Goal: Task Accomplishment & Management: Use online tool/utility

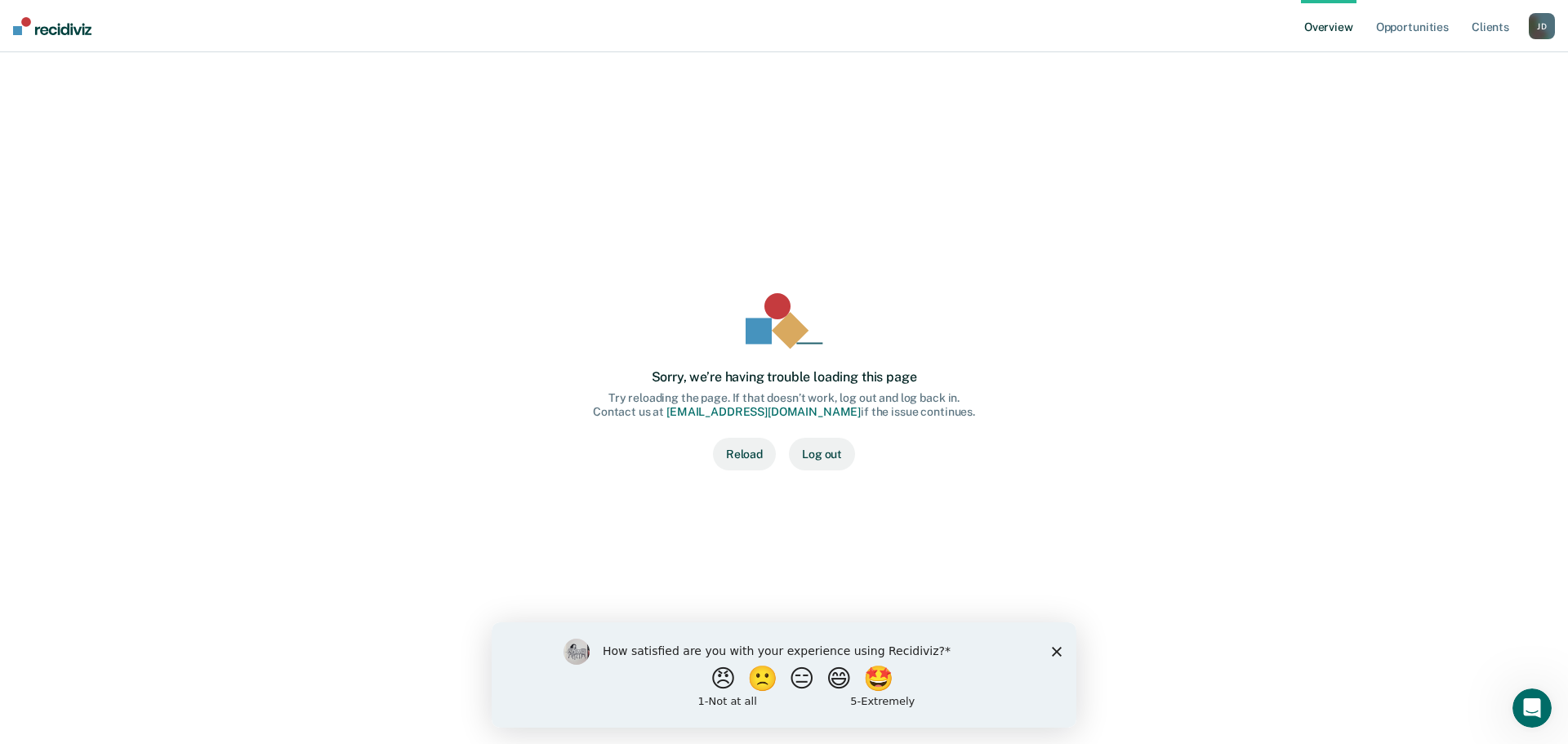
click at [743, 455] on button "Reload" at bounding box center [744, 454] width 63 height 33
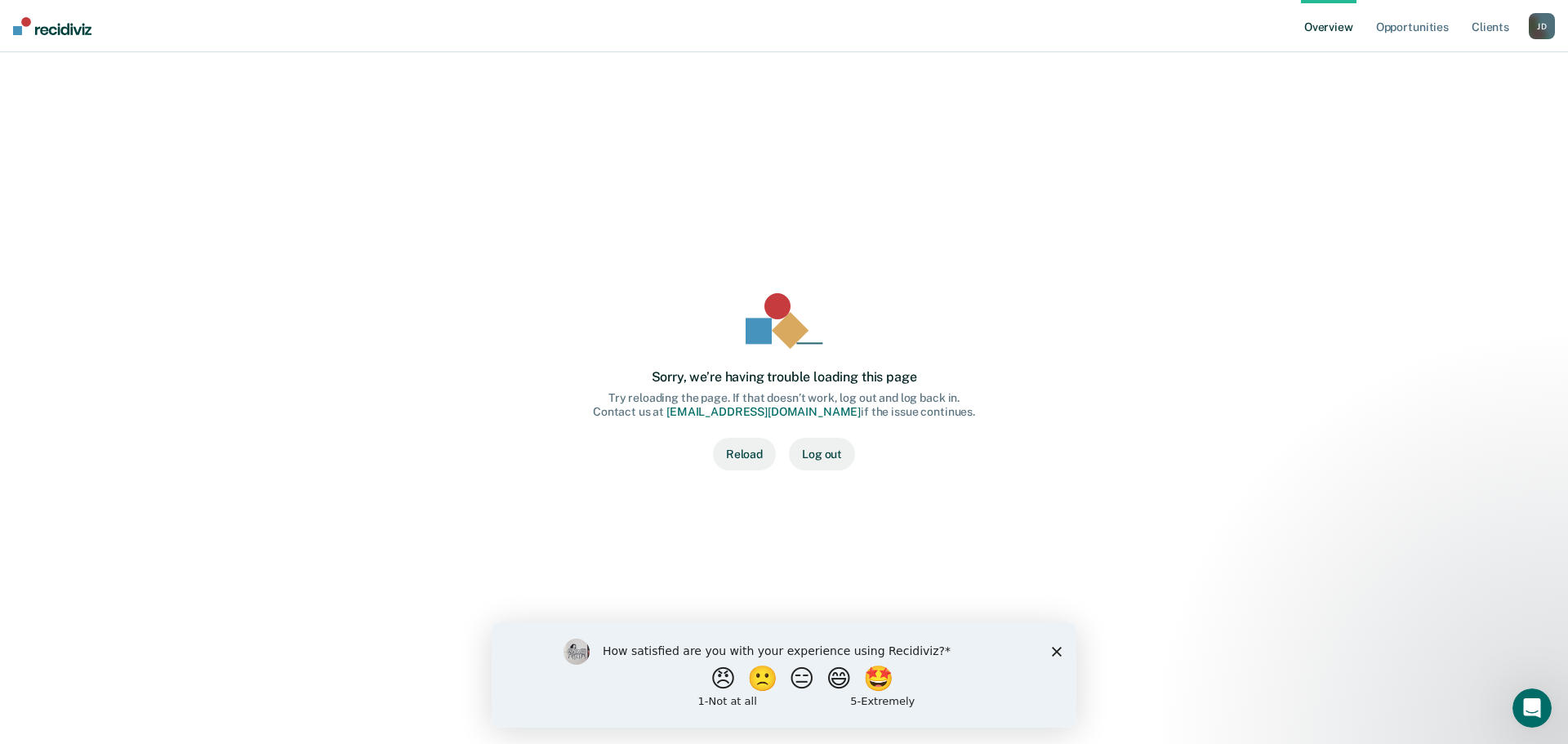
click at [825, 445] on button "Log out" at bounding box center [822, 454] width 66 height 33
click at [1059, 650] on icon "Close survey" at bounding box center [1057, 651] width 10 height 10
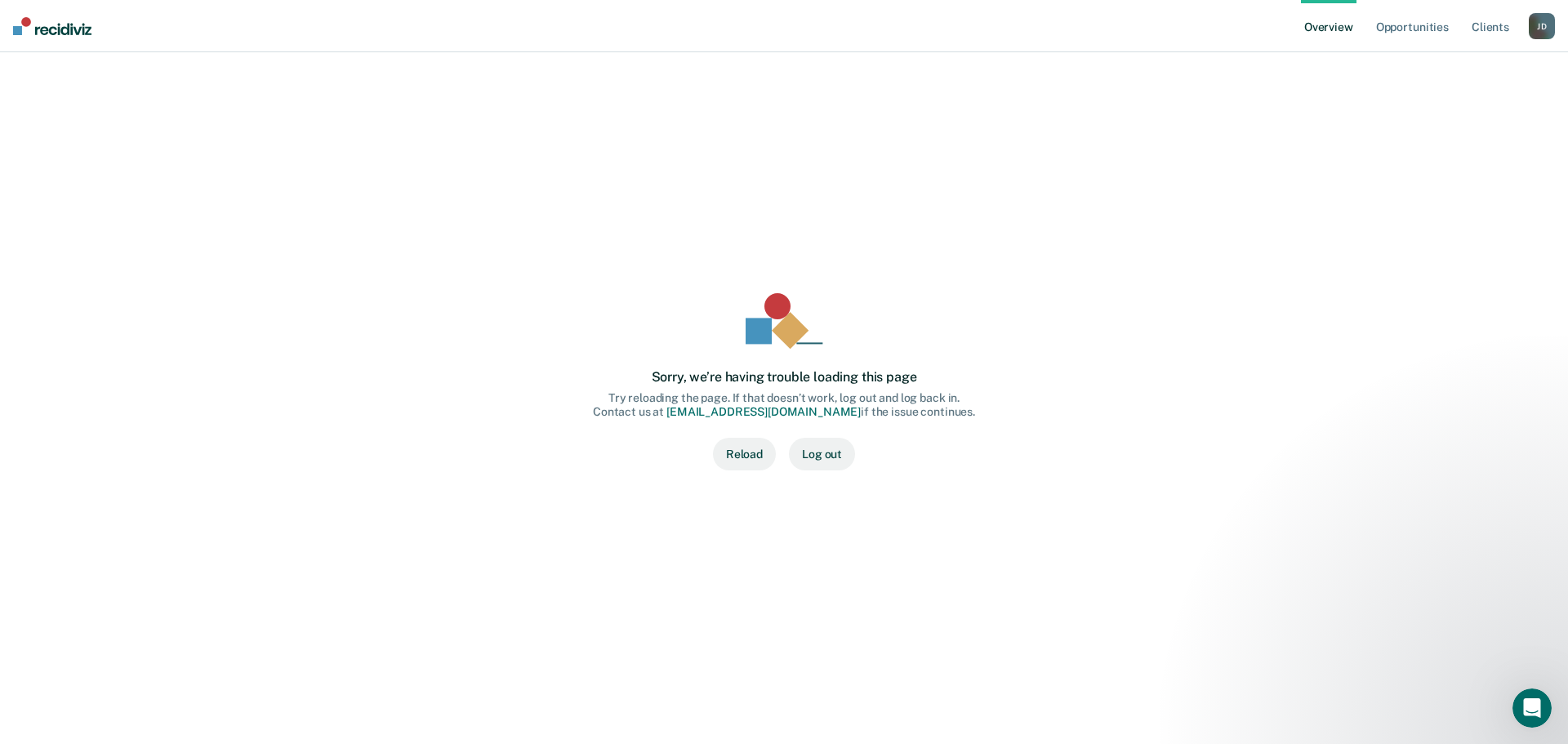
click at [728, 460] on button "Reload" at bounding box center [744, 454] width 63 height 33
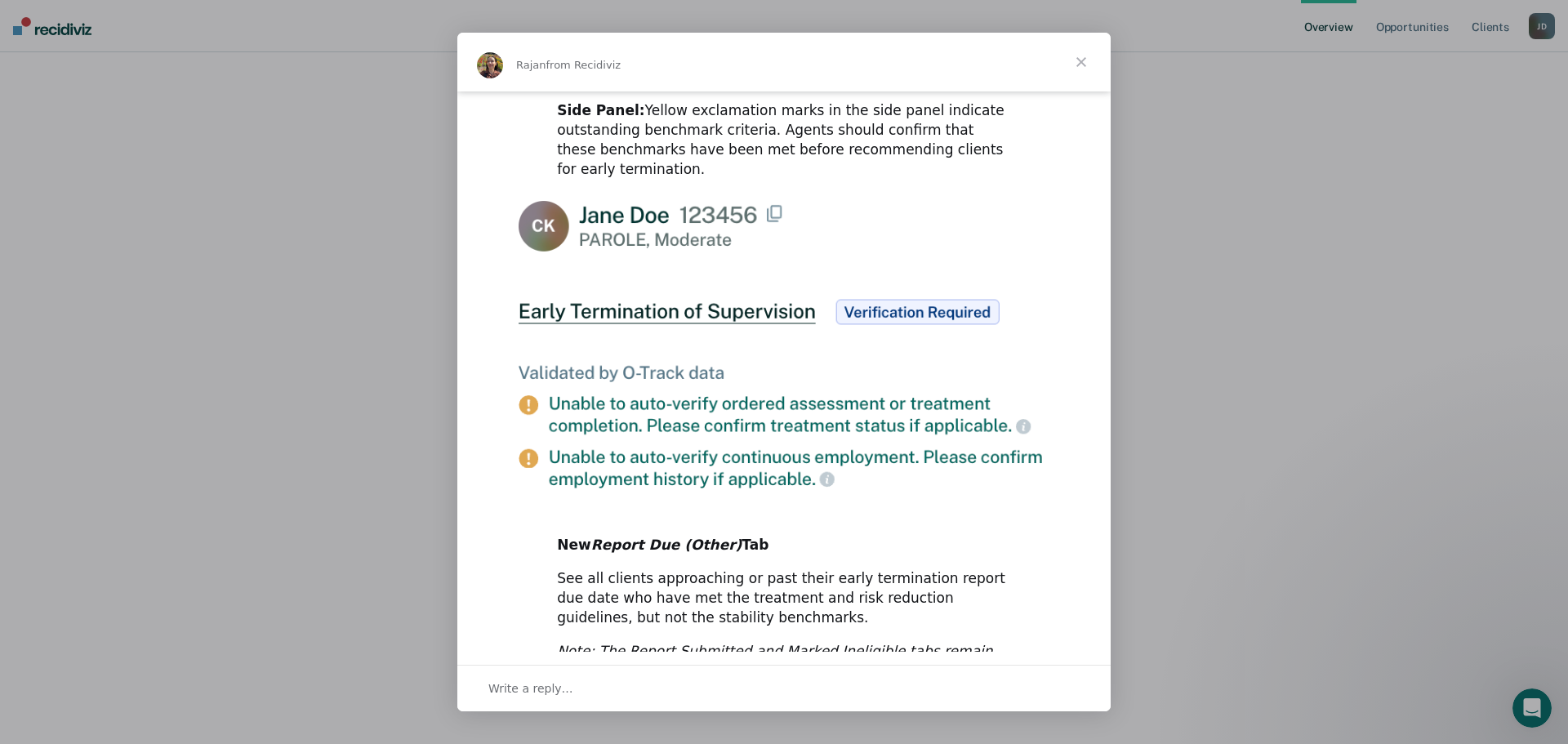
scroll to position [751, 0]
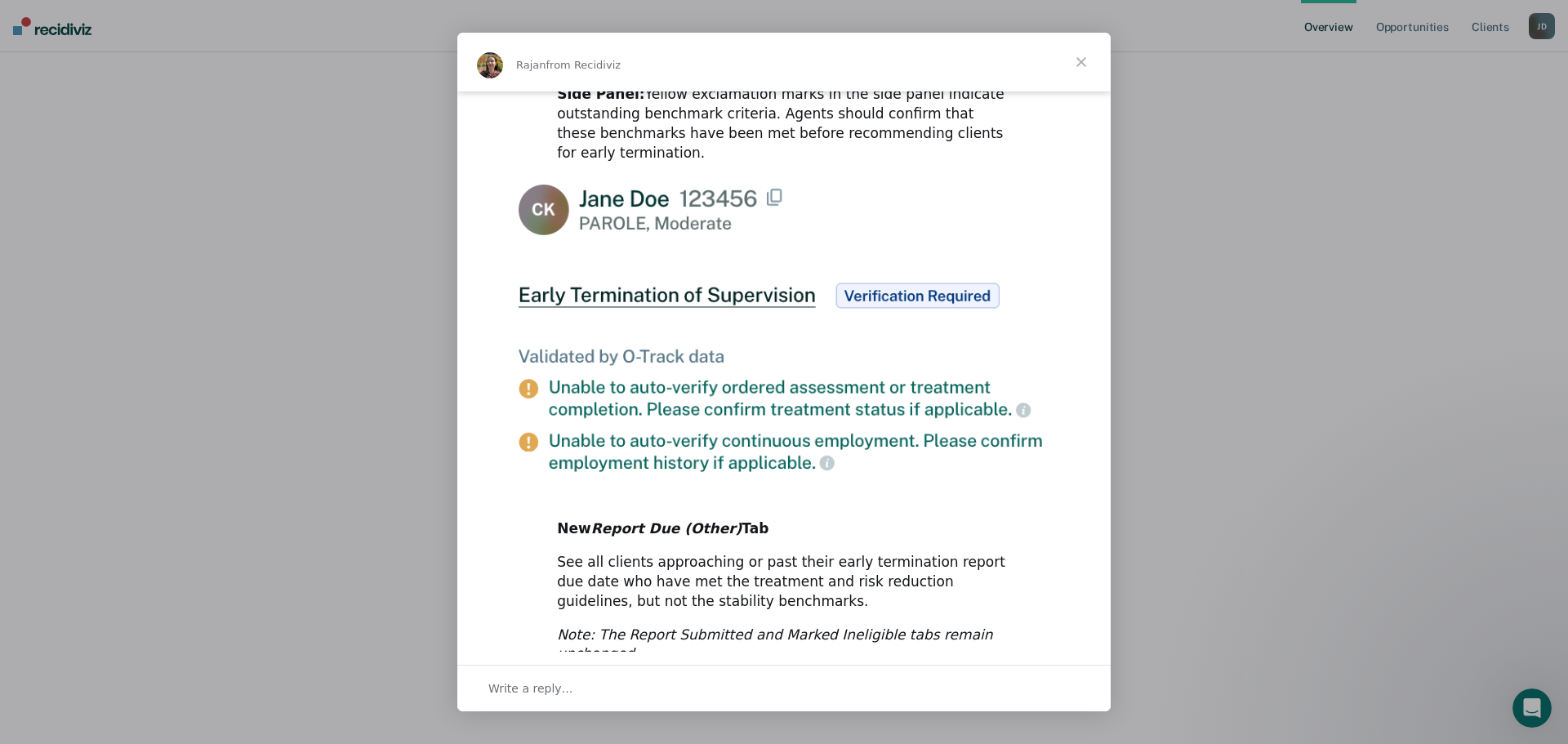
click at [1082, 61] on span "Close" at bounding box center [1081, 62] width 59 height 59
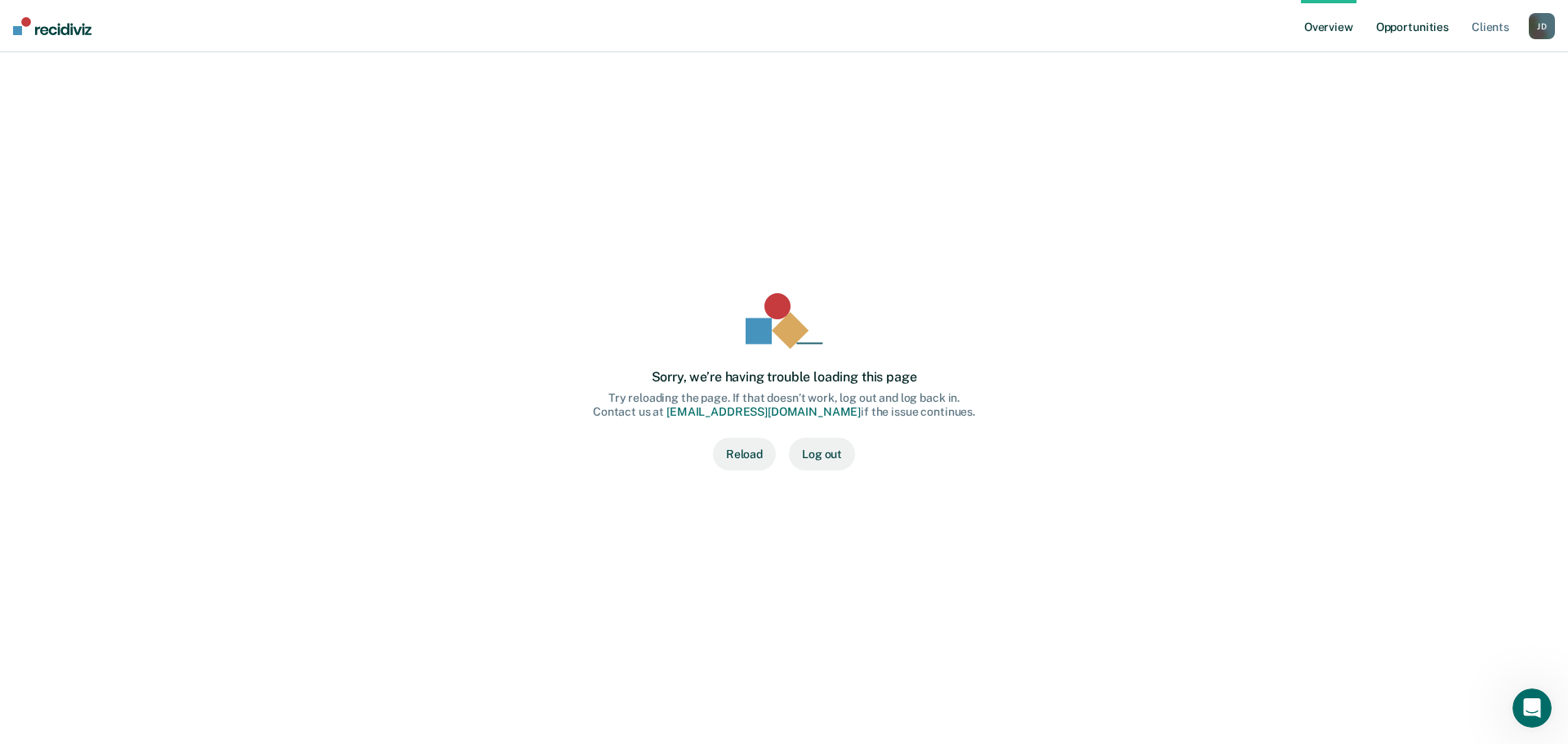
click at [1424, 27] on link "Opportunities" at bounding box center [1412, 26] width 79 height 52
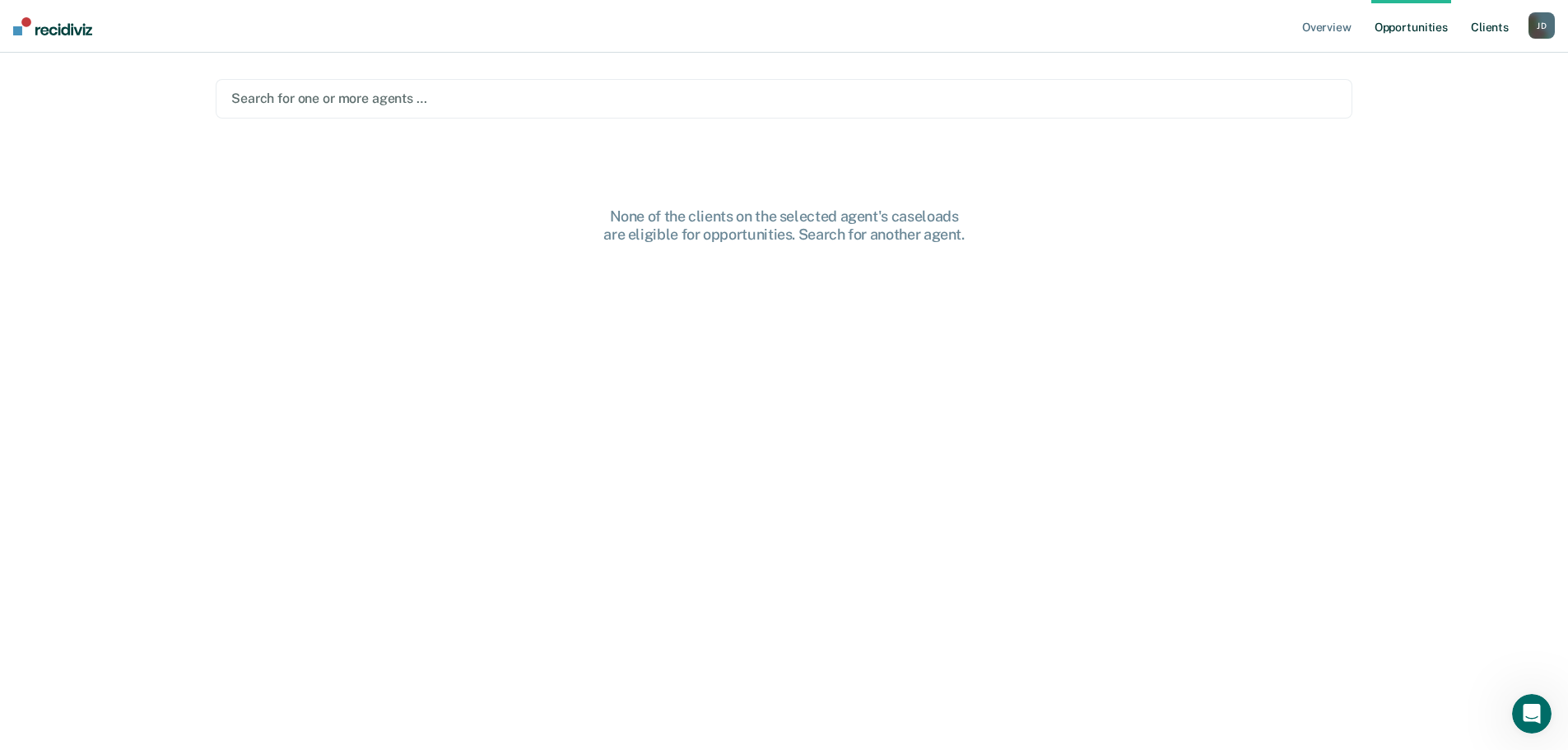
click at [1501, 29] on link "Client s" at bounding box center [1490, 26] width 45 height 53
click at [1438, 31] on link "Opportunities" at bounding box center [1423, 26] width 80 height 53
click at [16, 26] on img at bounding box center [53, 26] width 79 height 18
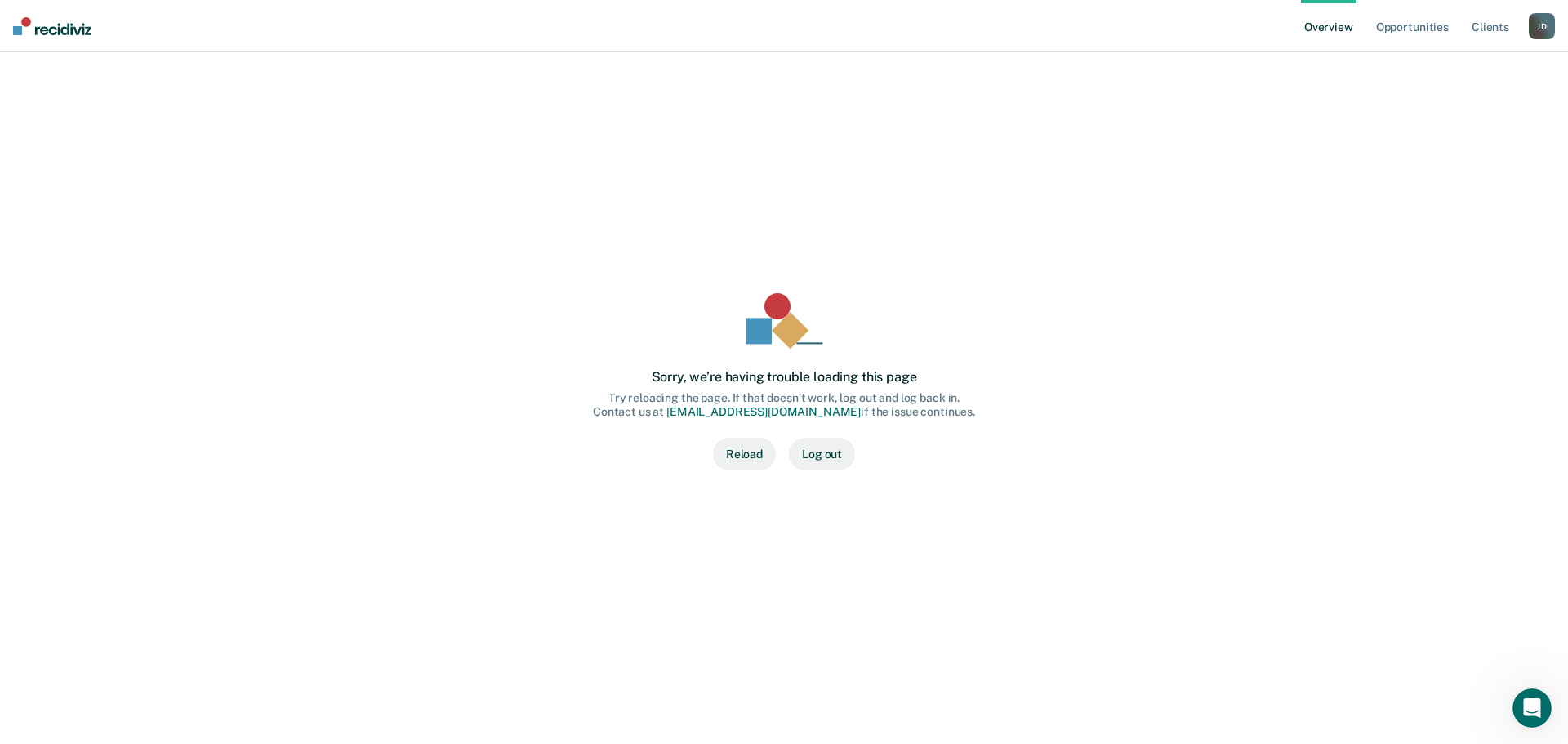
click at [1548, 16] on div "[PERSON_NAME]" at bounding box center [1542, 26] width 26 height 26
click at [1548, 19] on div "[PERSON_NAME]" at bounding box center [1542, 26] width 26 height 26
click at [1412, 34] on link "Opportunities" at bounding box center [1412, 26] width 79 height 52
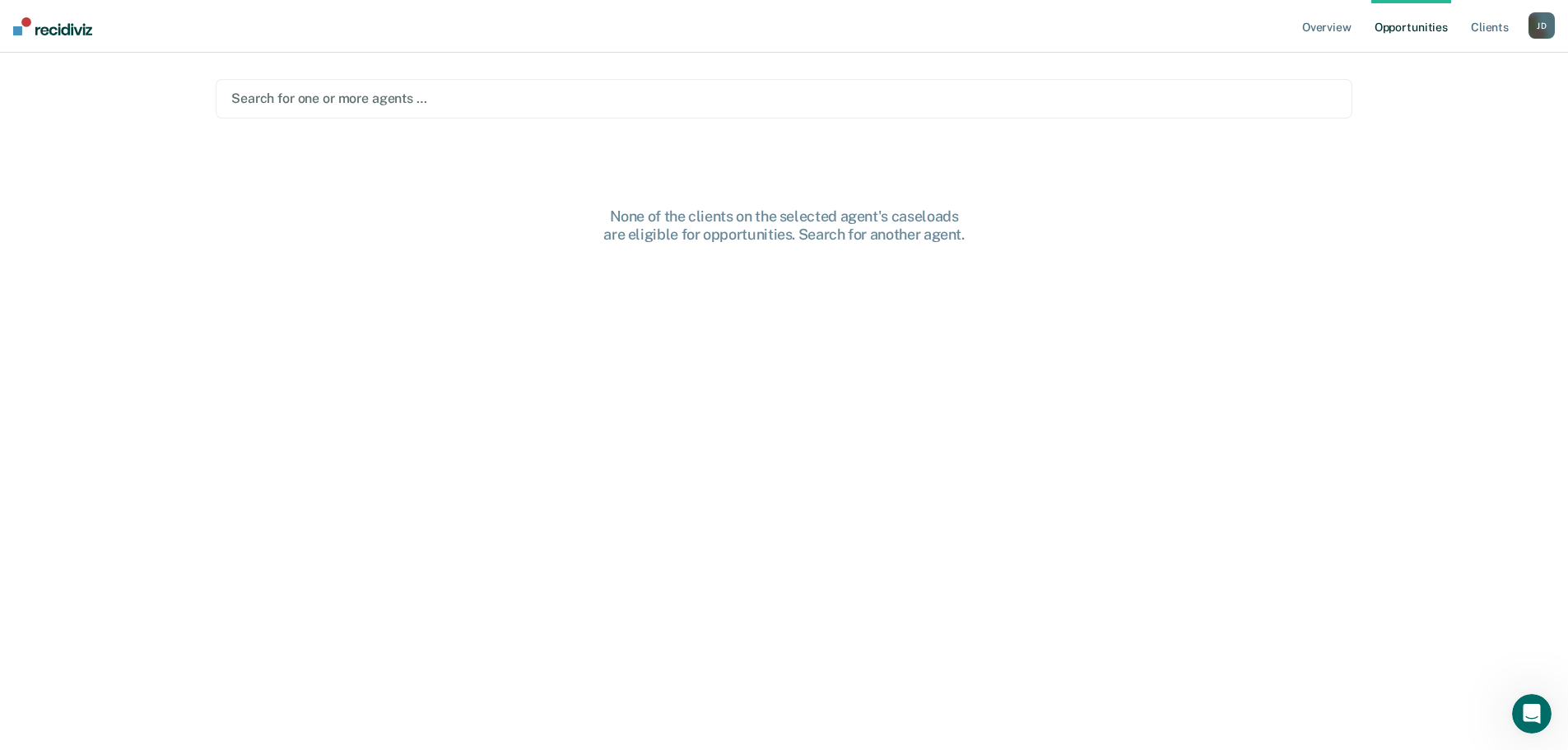
click at [399, 98] on div at bounding box center [784, 98] width 1105 height 19
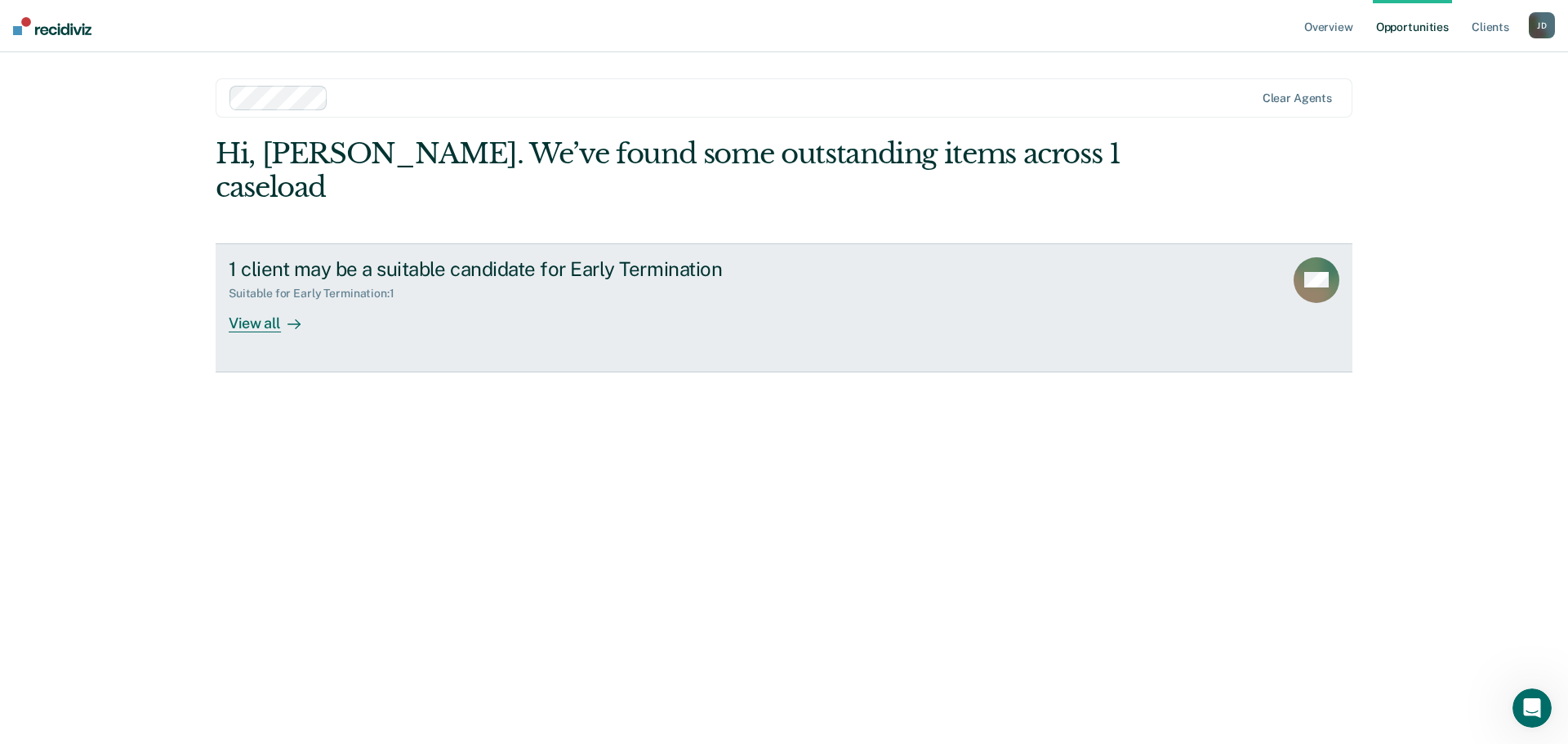
click at [266, 300] on div "View all" at bounding box center [274, 316] width 92 height 32
